Goal: Navigation & Orientation: Understand site structure

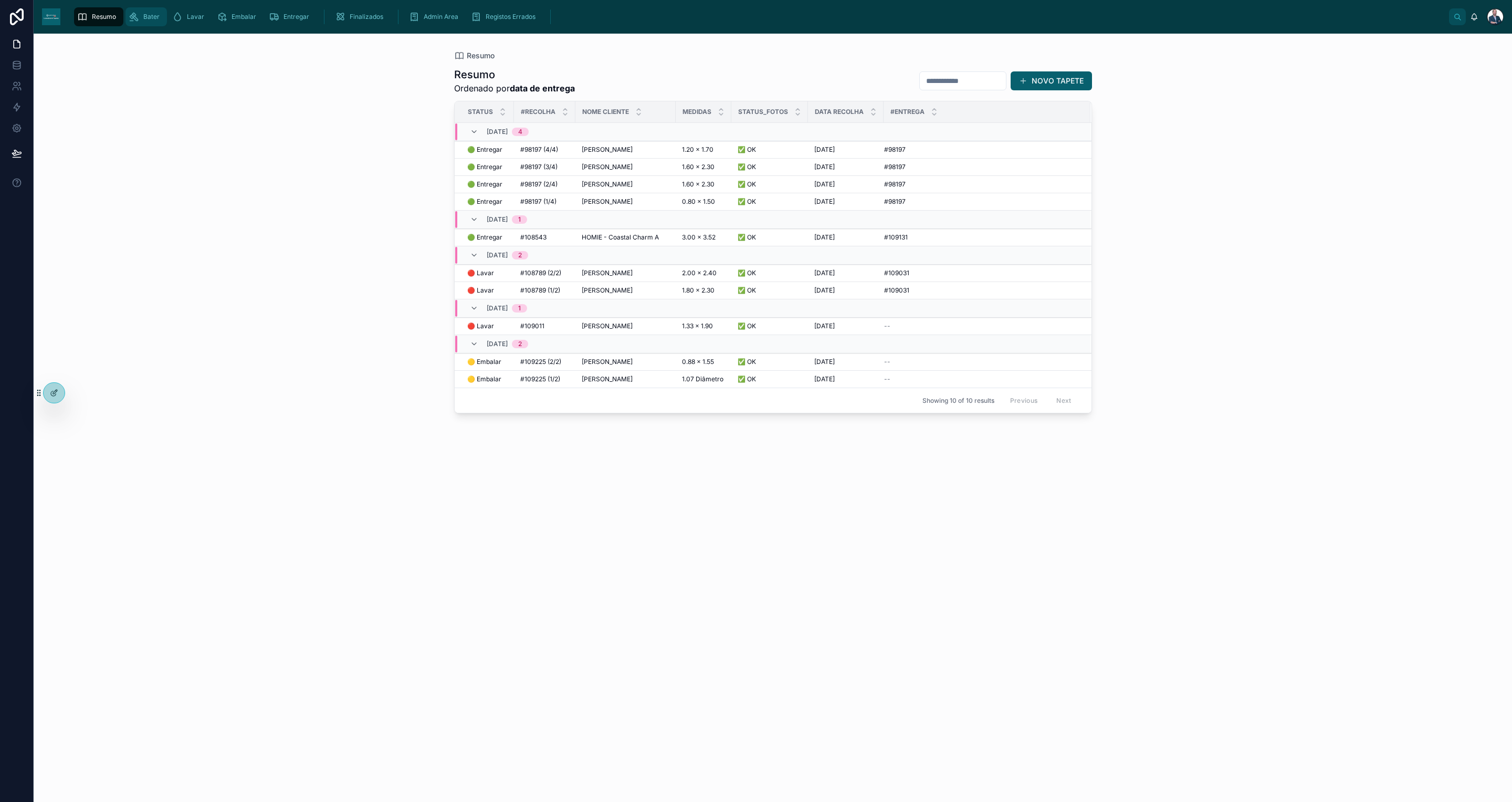
click at [127, 19] on link "Bater" at bounding box center [146, 17] width 42 height 19
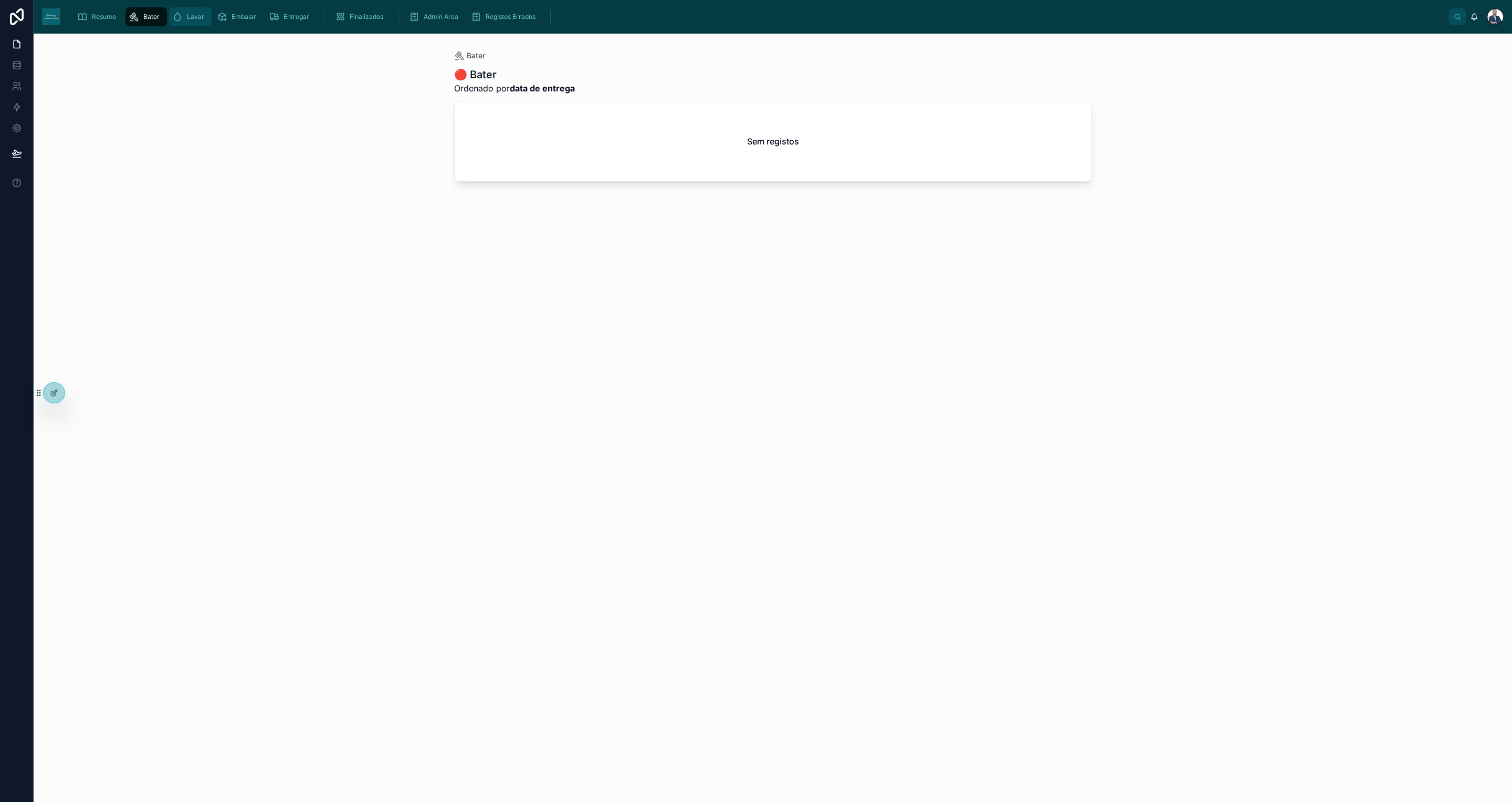
click at [198, 15] on span "Lavar" at bounding box center [195, 16] width 18 height 8
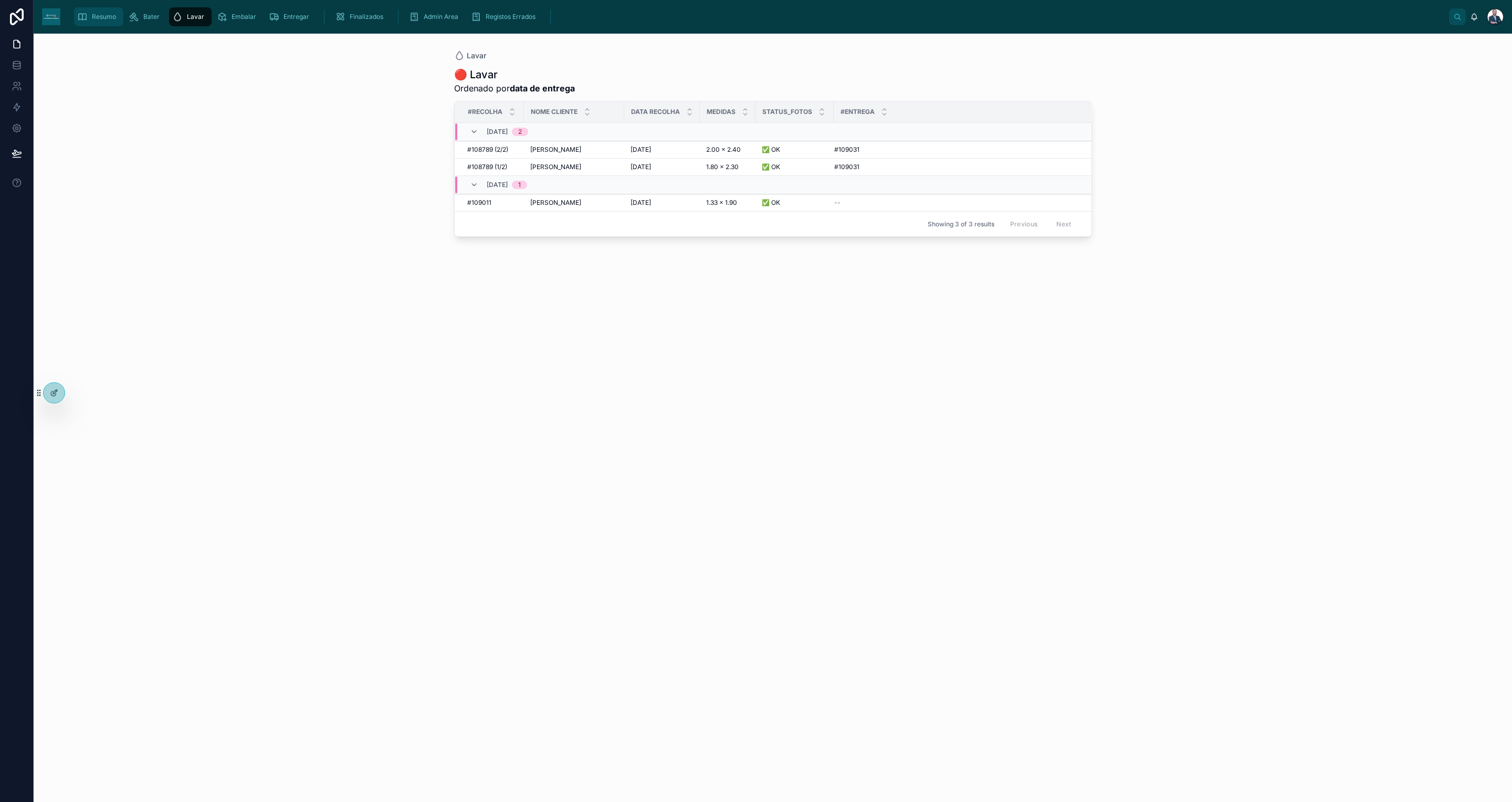
click at [113, 8] on div "Resumo" at bounding box center [98, 16] width 43 height 17
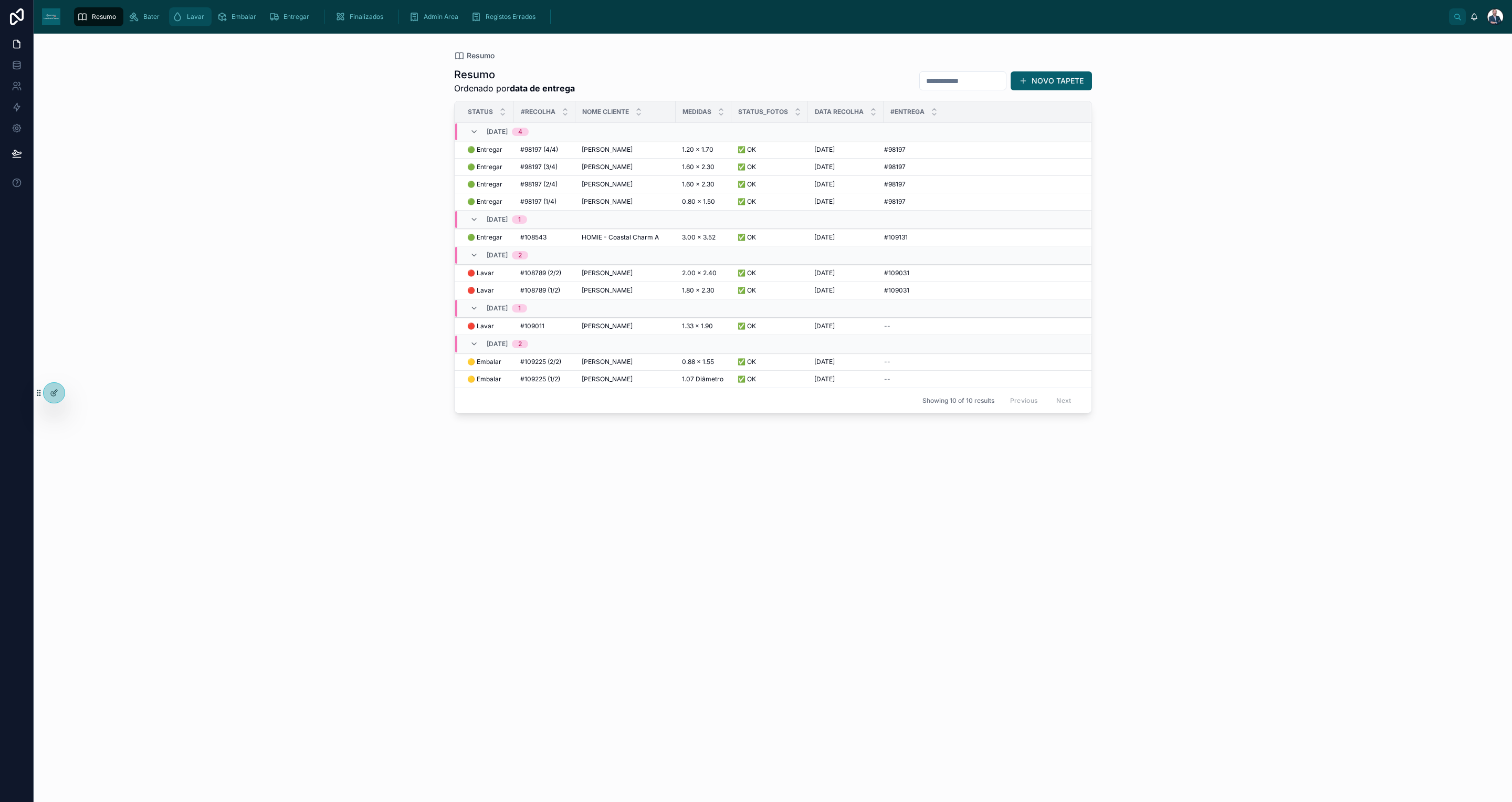
click at [194, 16] on span "Lavar" at bounding box center [195, 16] width 18 height 8
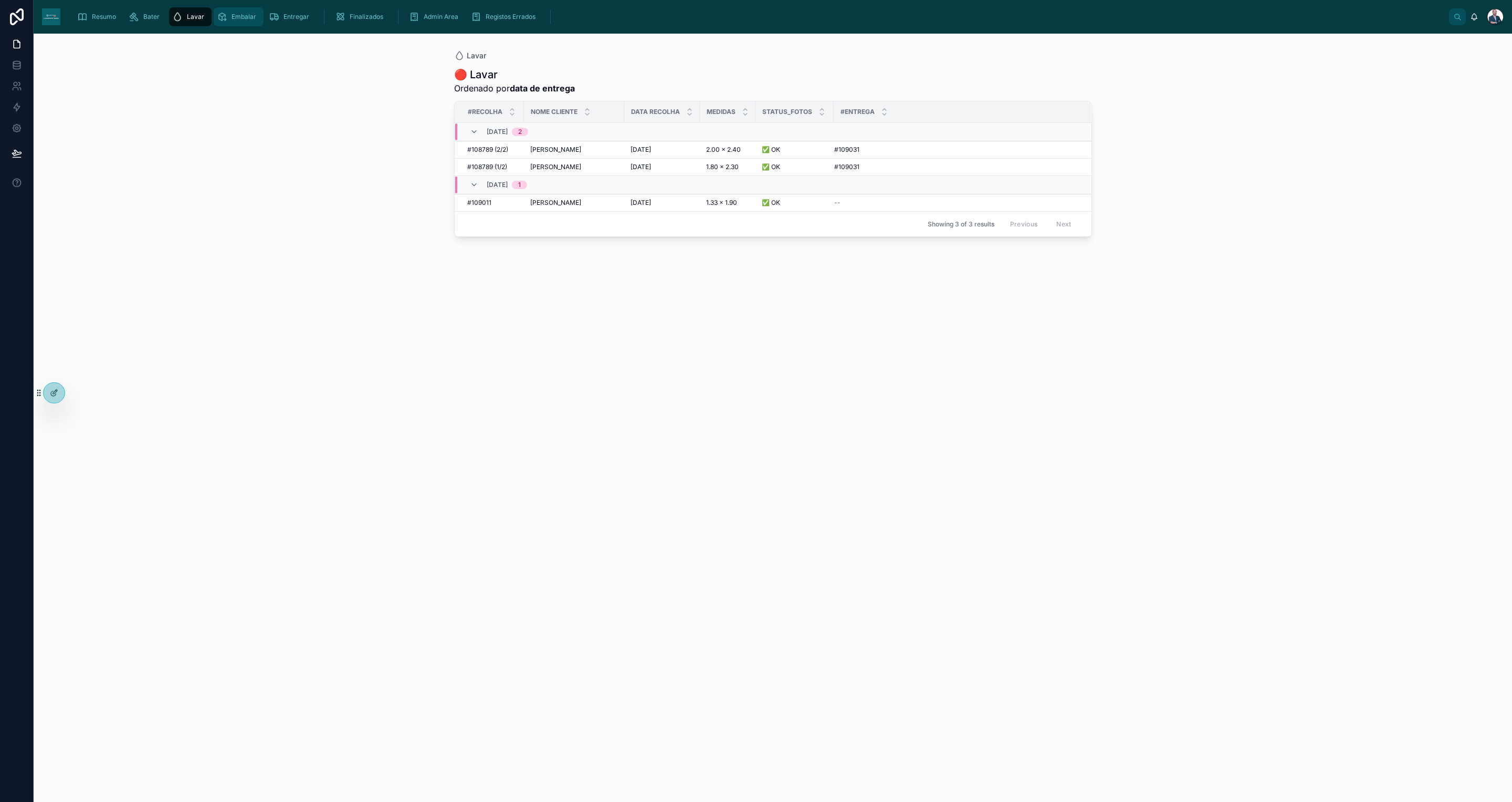
click at [231, 18] on span "Embalar" at bounding box center [244, 16] width 25 height 8
click at [296, 19] on span "Entregar" at bounding box center [296, 16] width 26 height 8
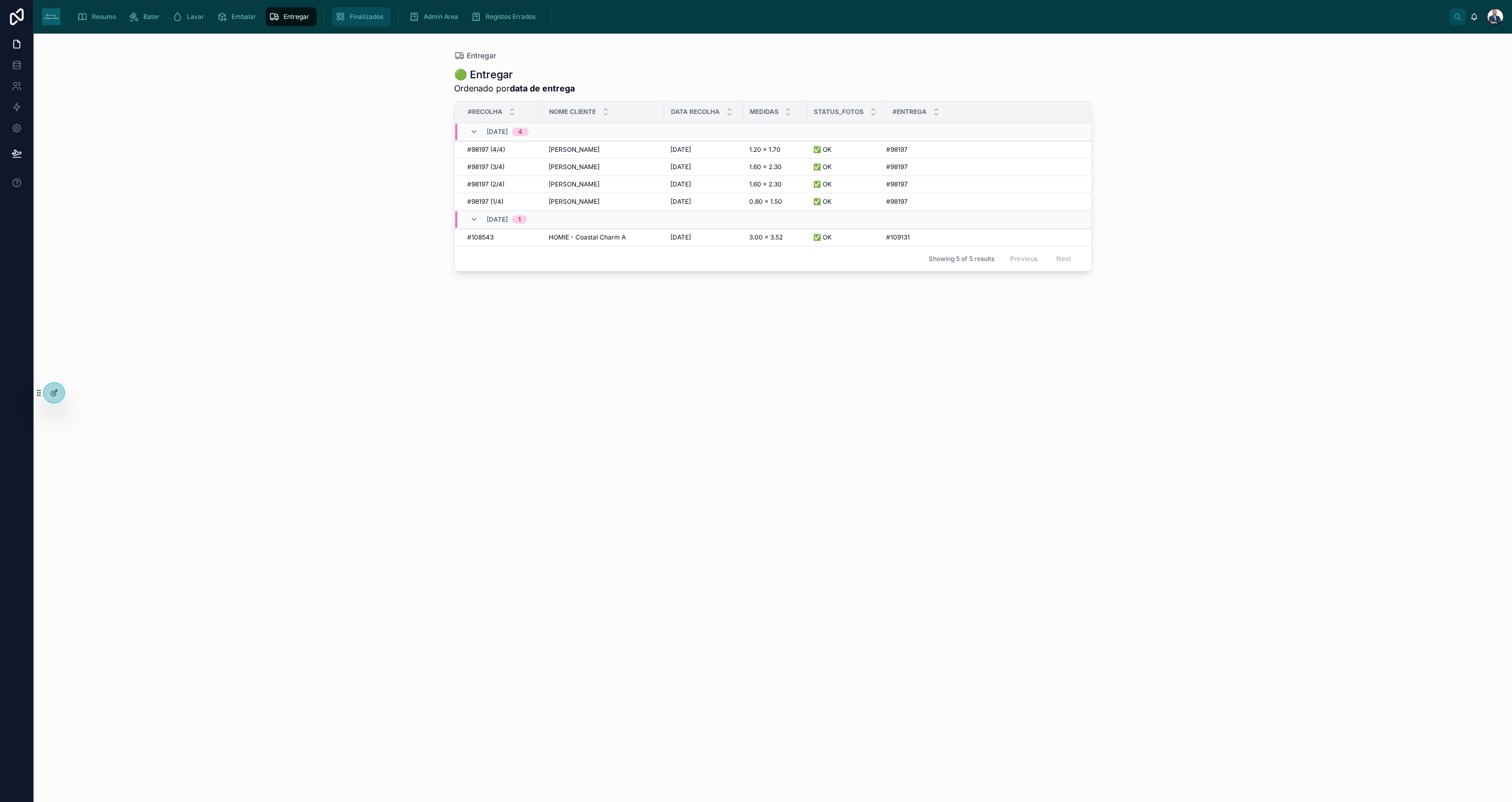
click at [339, 16] on icon "scrollable content" at bounding box center [340, 17] width 11 height 11
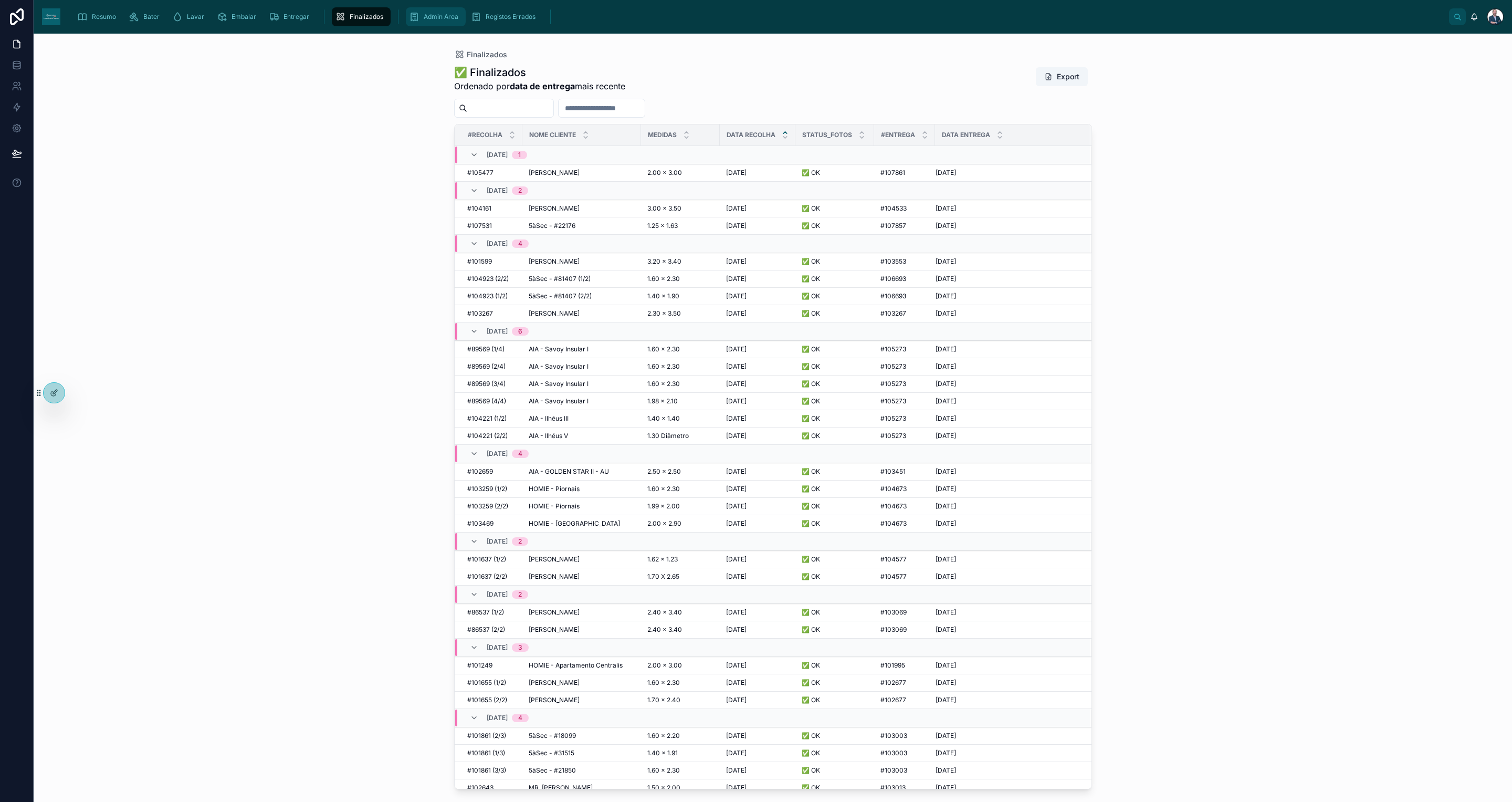
click at [416, 16] on icon "scrollable content" at bounding box center [414, 17] width 11 height 11
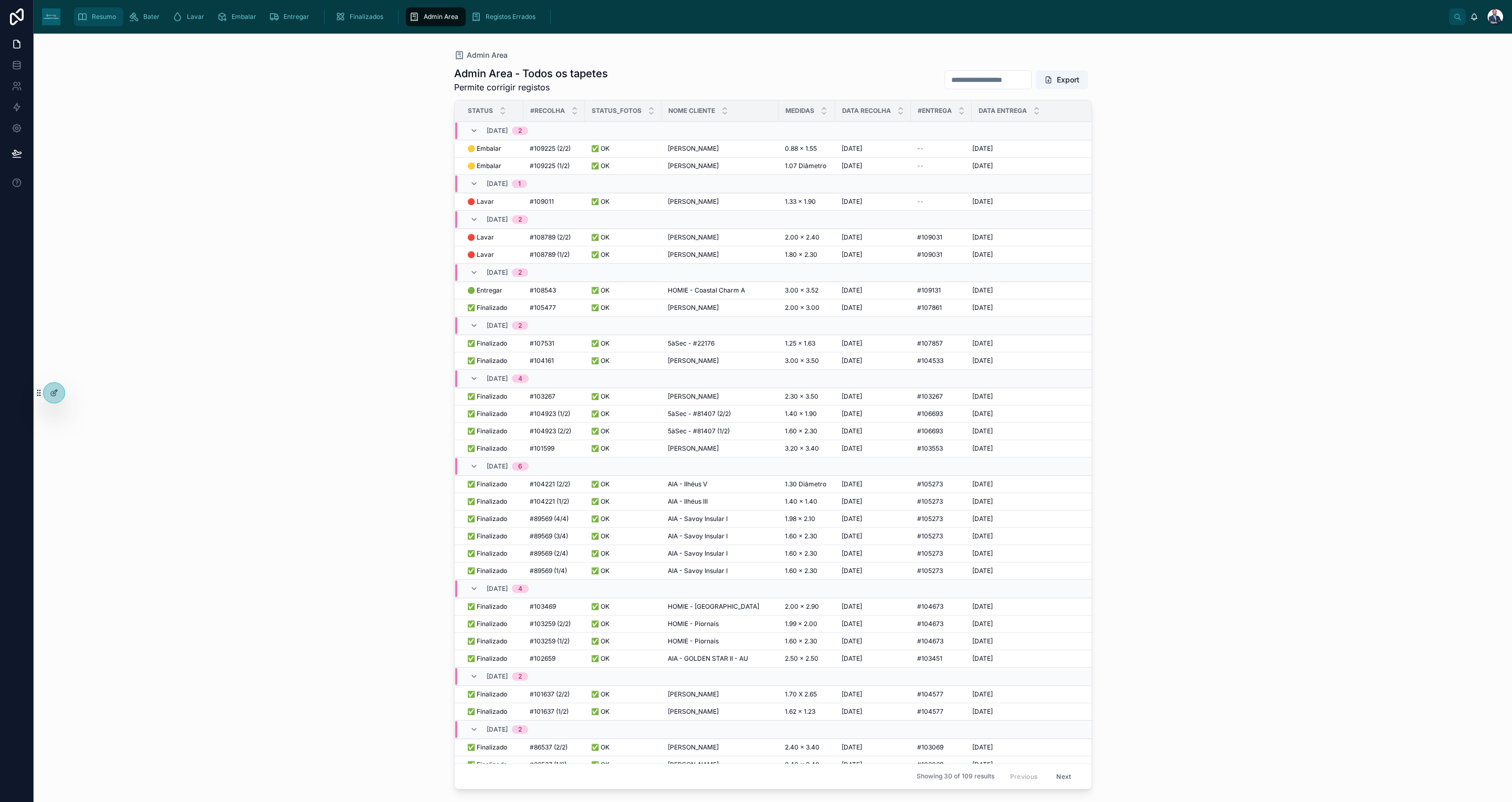
click at [109, 9] on div "Resumo" at bounding box center [98, 16] width 43 height 17
